Goal: Task Accomplishment & Management: Use online tool/utility

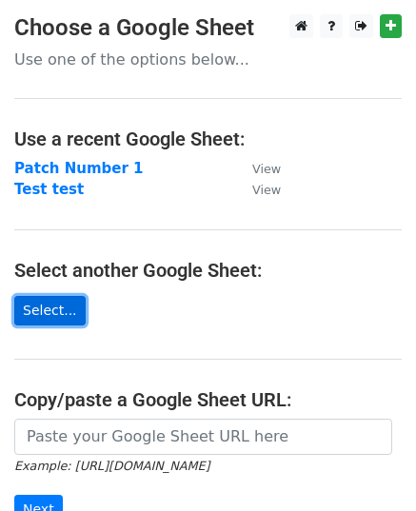
click at [49, 305] on link "Select..." at bounding box center [49, 310] width 71 height 29
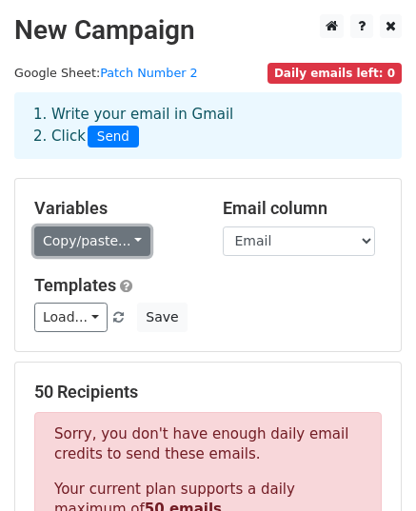
click at [75, 247] on link "Copy/paste..." at bounding box center [92, 240] width 116 height 29
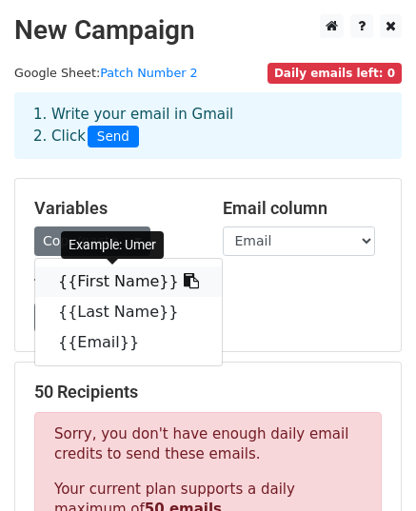
click at [97, 290] on link "{{First Name}}" at bounding box center [128, 281] width 186 height 30
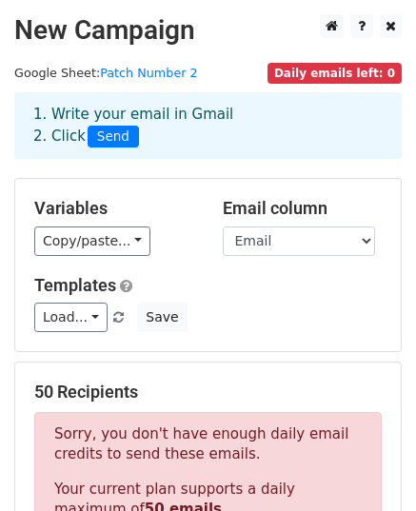
click at [363, 73] on span "Daily emails left: 0" at bounding box center [334, 73] width 134 height 21
click at [329, 75] on span "Daily emails left: 0" at bounding box center [334, 73] width 134 height 21
